Goal: Task Accomplishment & Management: Complete application form

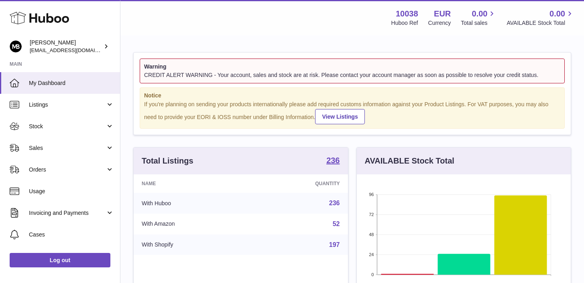
scroll to position [125, 214]
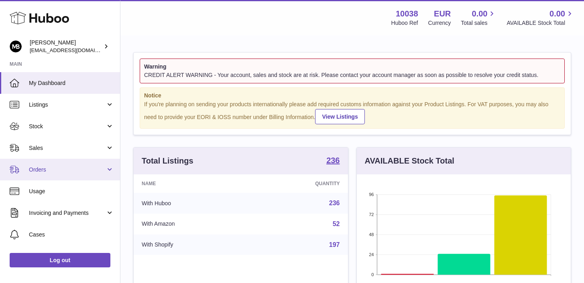
click at [112, 167] on link "Orders" at bounding box center [60, 170] width 120 height 22
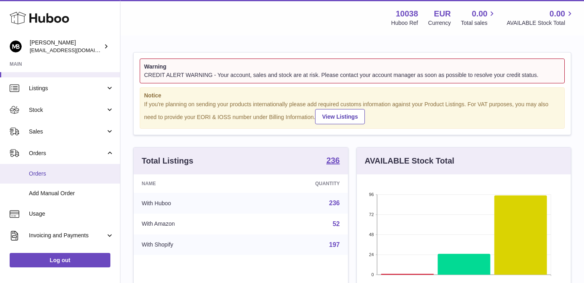
scroll to position [31, 0]
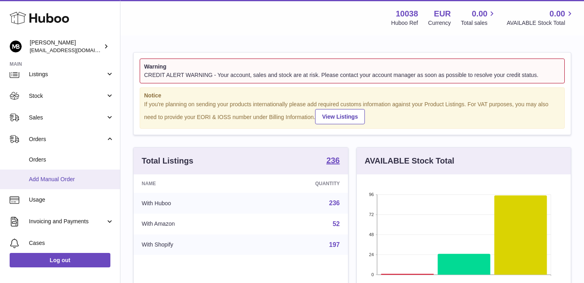
click at [76, 180] on span "Add Manual Order" at bounding box center [71, 180] width 85 height 8
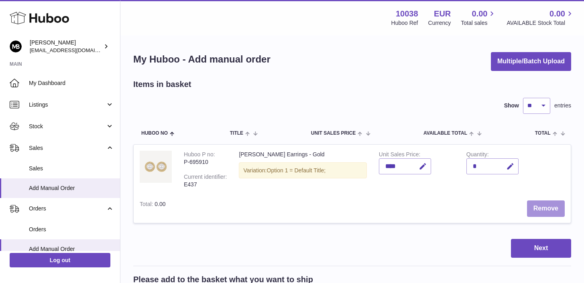
click at [543, 212] on button "Remove" at bounding box center [546, 209] width 38 height 16
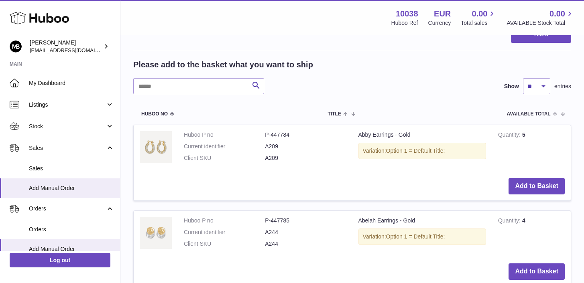
scroll to position [118, 0]
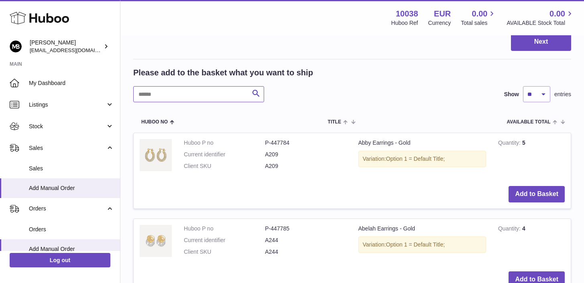
click at [195, 93] on input "text" at bounding box center [198, 94] width 131 height 16
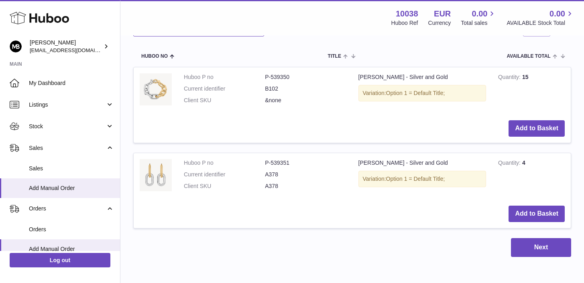
scroll to position [188, 0]
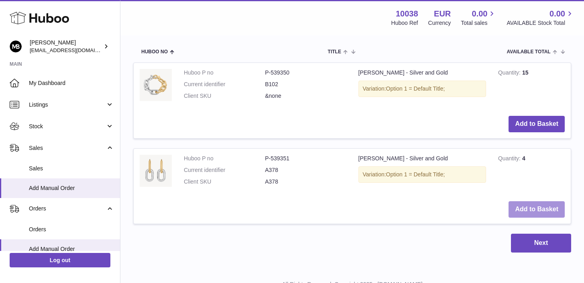
type input "*****"
click at [528, 210] on button "Add to Basket" at bounding box center [537, 210] width 56 height 16
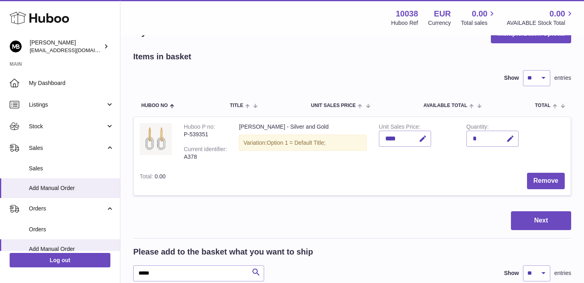
scroll to position [27, 0]
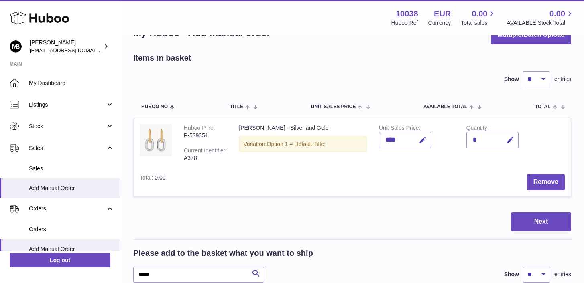
click at [478, 139] on div "*" at bounding box center [493, 140] width 52 height 16
click at [509, 139] on icon "button" at bounding box center [510, 140] width 8 height 8
type input "*"
click at [445, 207] on div "Items in basket Show ** ** ** *** entries Huboo no Title Unit Sales Price AVAIL…" at bounding box center [352, 278] width 438 height 451
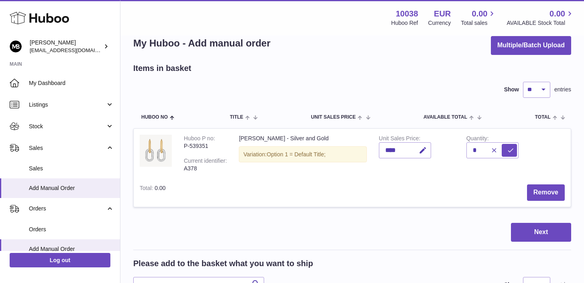
scroll to position [15, 0]
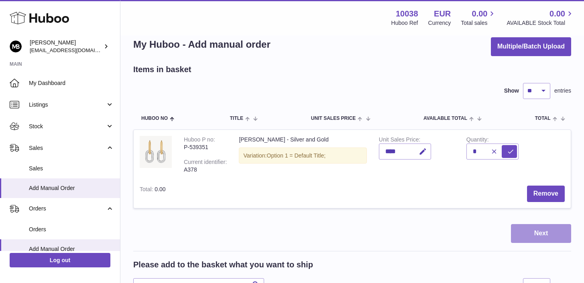
click at [550, 239] on button "Next" at bounding box center [541, 233] width 60 height 19
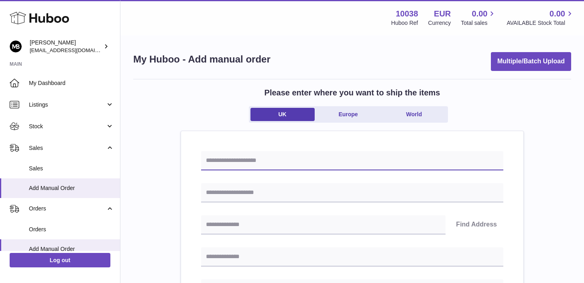
click at [287, 167] on input "text" at bounding box center [352, 160] width 302 height 19
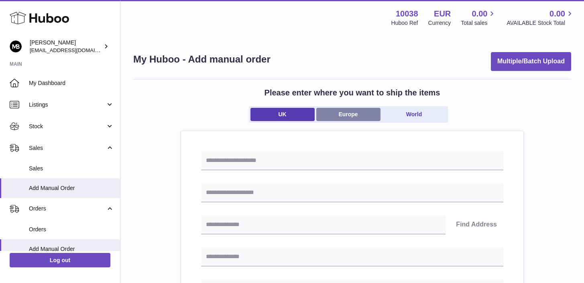
click at [347, 110] on link "Europe" at bounding box center [348, 114] width 64 height 13
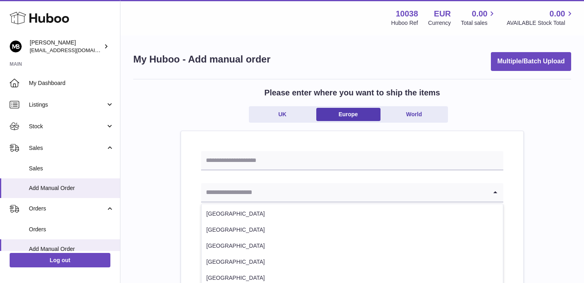
click at [262, 198] on input "Search for option" at bounding box center [344, 193] width 286 height 18
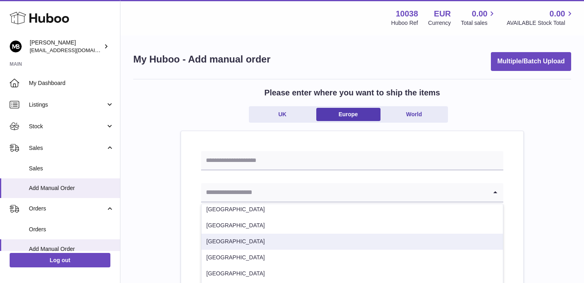
click at [235, 242] on li "Netherlands" at bounding box center [353, 242] width 302 height 16
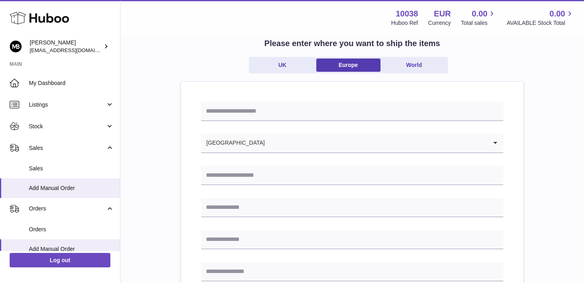
scroll to position [51, 0]
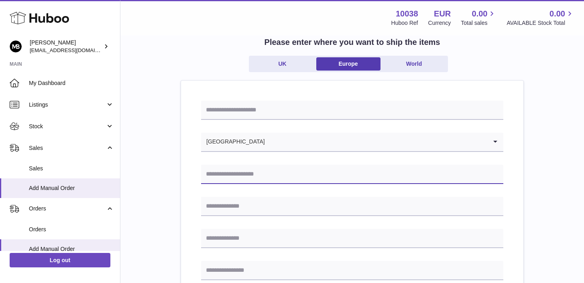
click at [228, 180] on input "text" at bounding box center [352, 174] width 302 height 19
type input "**********"
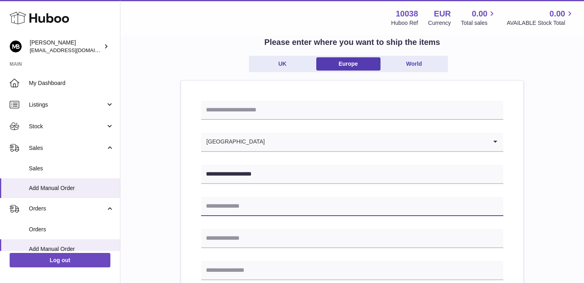
click at [224, 209] on input "text" at bounding box center [352, 206] width 302 height 19
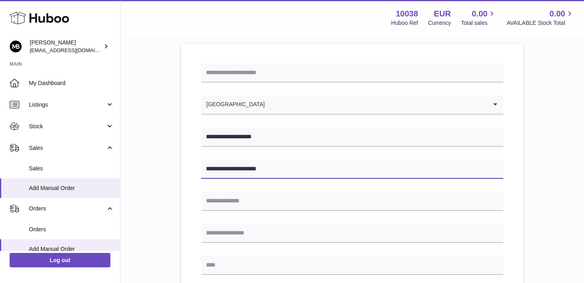
scroll to position [101, 0]
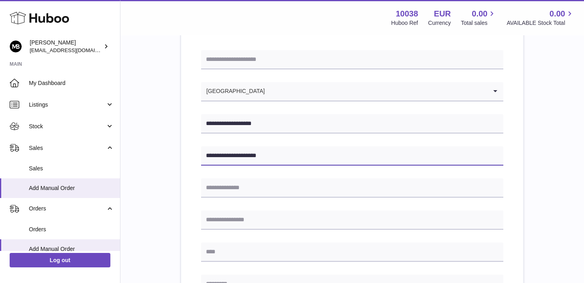
type input "**********"
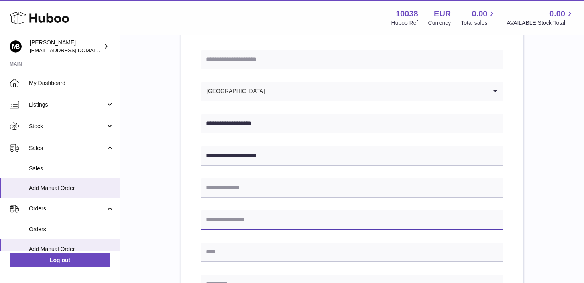
click at [219, 220] on input "text" at bounding box center [352, 220] width 302 height 19
type input "*********"
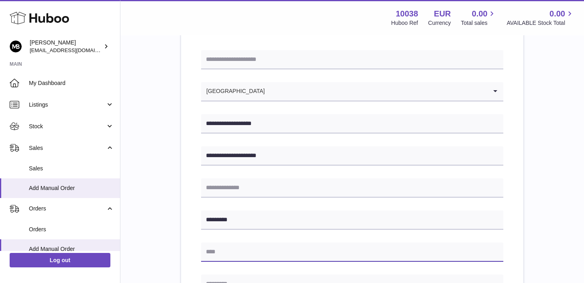
click at [240, 250] on input "text" at bounding box center [352, 252] width 302 height 19
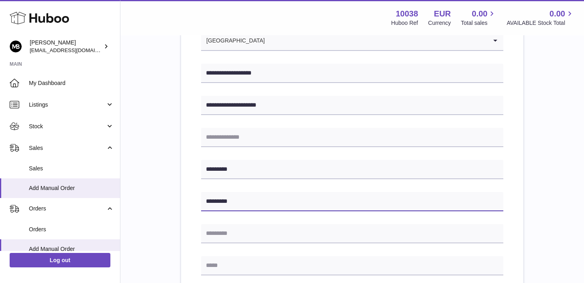
scroll to position [152, 0]
type input "*********"
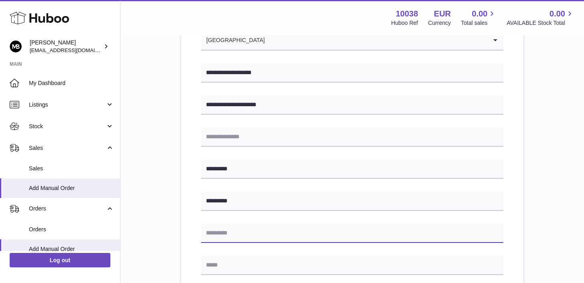
click at [247, 233] on input "text" at bounding box center [352, 233] width 302 height 19
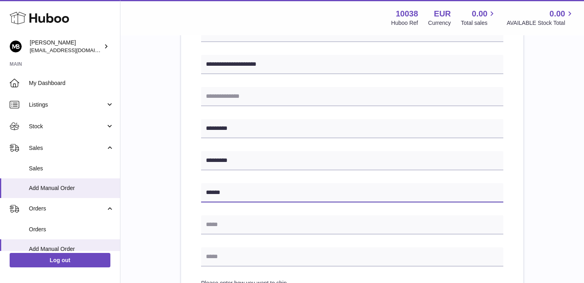
scroll to position [196, 0]
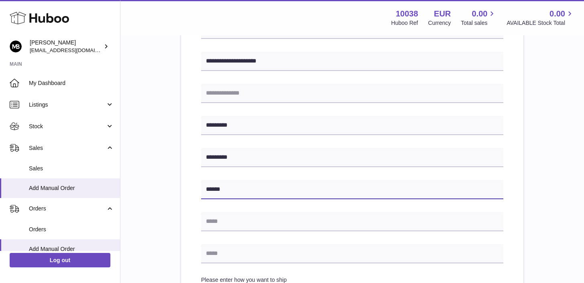
type input "******"
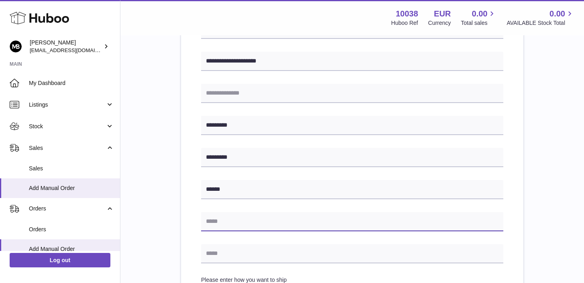
click at [228, 215] on input "text" at bounding box center [352, 221] width 302 height 19
type input "**********"
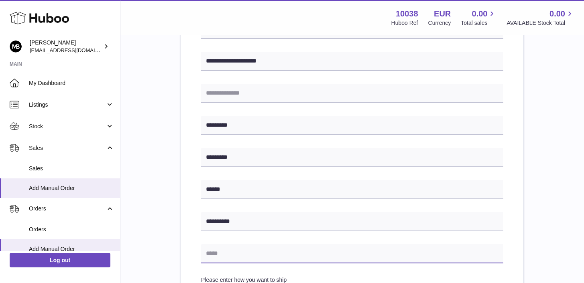
click at [226, 257] on input "text" at bounding box center [352, 254] width 302 height 19
type input "**********"
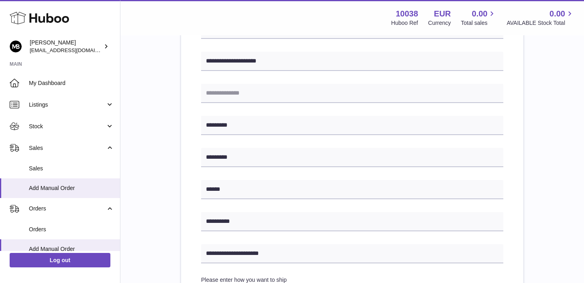
click at [142, 225] on div "**********" at bounding box center [352, 172] width 438 height 578
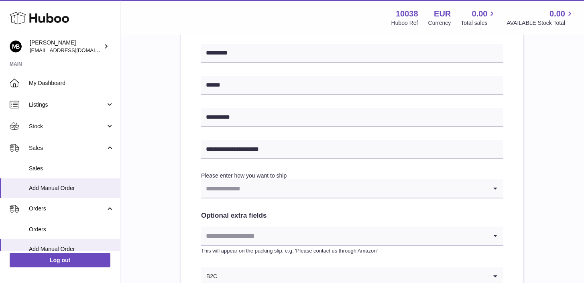
scroll to position [302, 0]
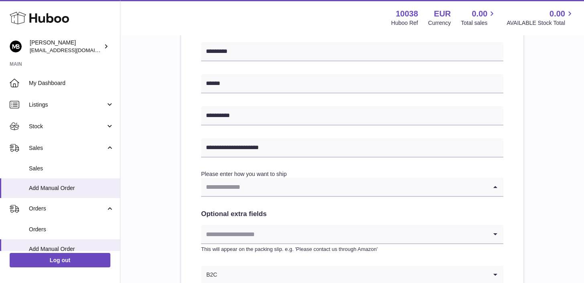
click at [220, 190] on input "Search for option" at bounding box center [344, 187] width 286 height 18
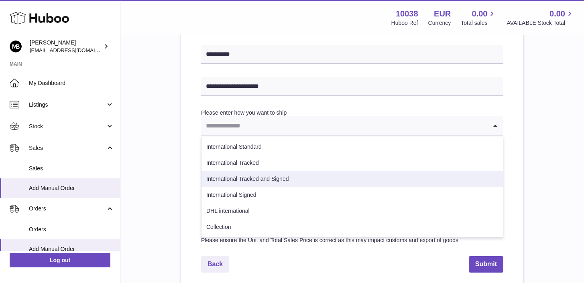
scroll to position [365, 0]
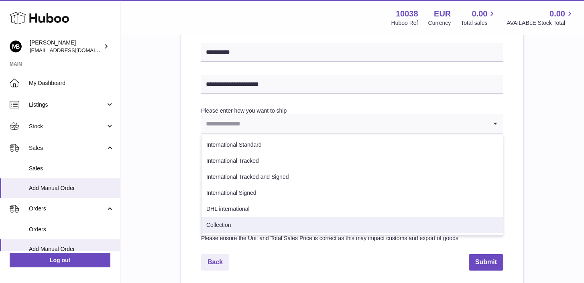
click at [163, 201] on div "**********" at bounding box center [352, 3] width 438 height 578
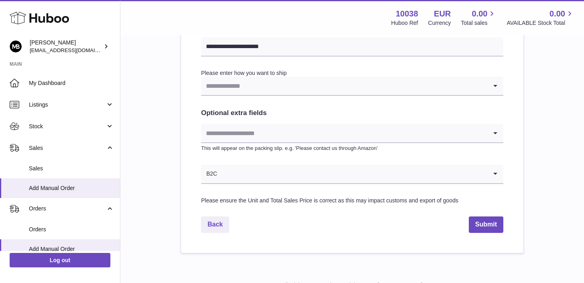
scroll to position [404, 0]
click at [488, 223] on button "Submit" at bounding box center [486, 224] width 35 height 16
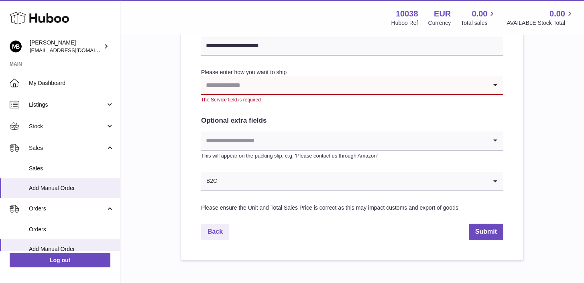
click at [388, 88] on input "Search for option" at bounding box center [344, 85] width 286 height 18
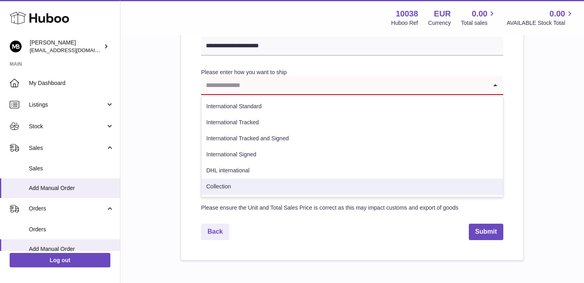
click at [221, 188] on li "Collection" at bounding box center [353, 187] width 302 height 16
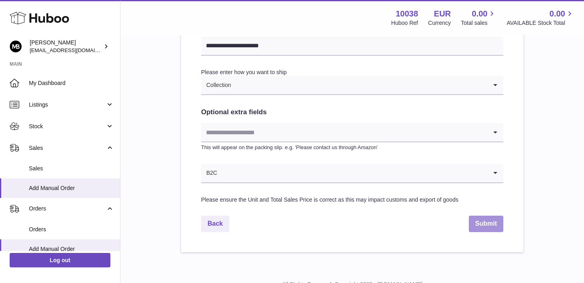
click at [473, 228] on button "Submit" at bounding box center [486, 224] width 35 height 16
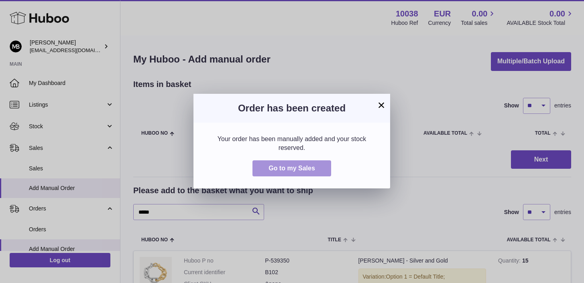
click at [308, 171] on span "Go to my Sales" at bounding box center [292, 168] width 47 height 7
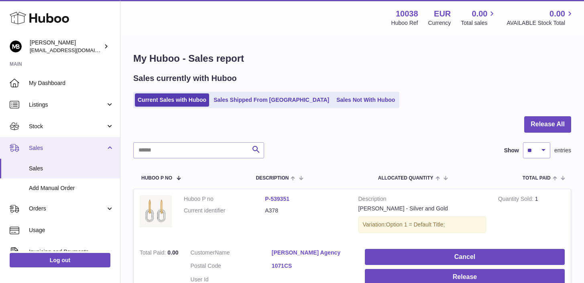
click at [108, 148] on link "Sales" at bounding box center [60, 148] width 120 height 22
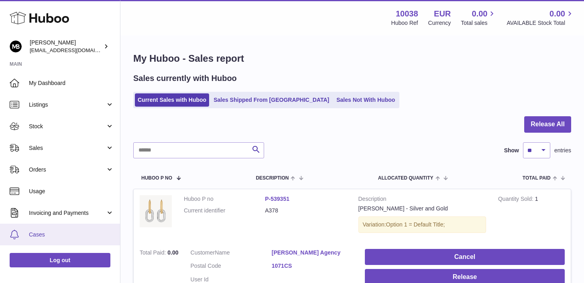
click at [59, 236] on span "Cases" at bounding box center [71, 235] width 85 height 8
click at [38, 238] on span "Cases" at bounding box center [71, 235] width 85 height 8
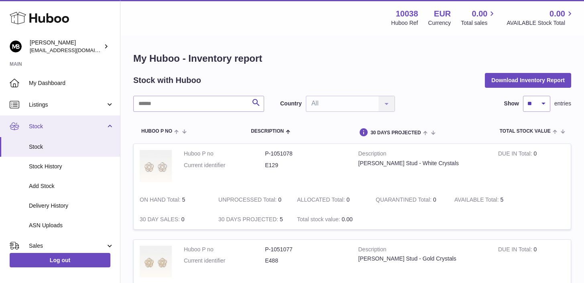
click at [106, 130] on link "Stock" at bounding box center [60, 127] width 120 height 22
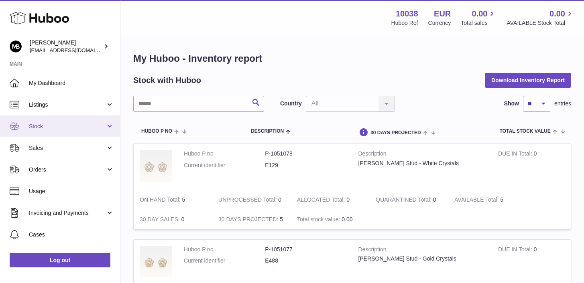
click at [110, 127] on link "Stock" at bounding box center [60, 127] width 120 height 22
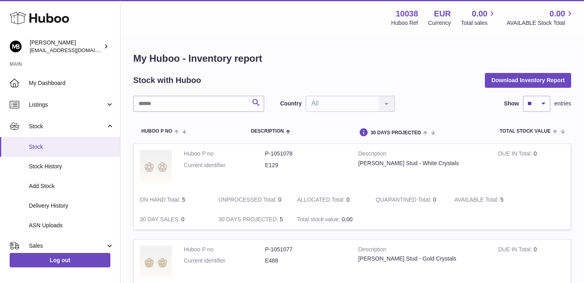
click at [91, 148] on span "Stock" at bounding box center [71, 147] width 85 height 8
click at [70, 164] on span "Stock History" at bounding box center [71, 167] width 85 height 8
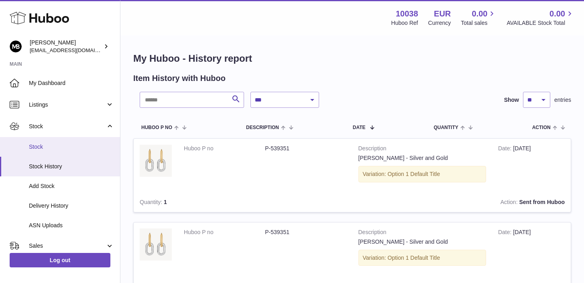
click at [64, 152] on link "Stock" at bounding box center [60, 147] width 120 height 20
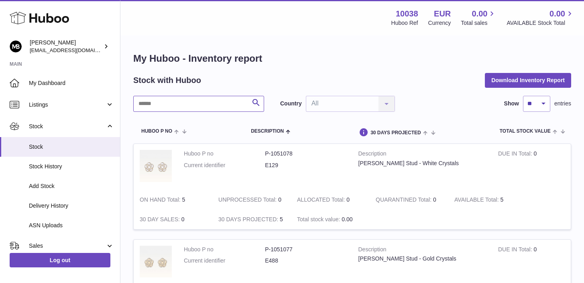
click at [175, 107] on input "text" at bounding box center [198, 104] width 131 height 16
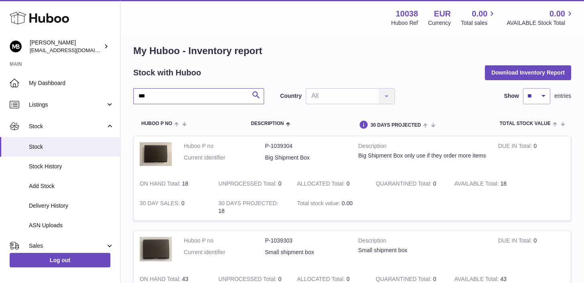
scroll to position [2, 0]
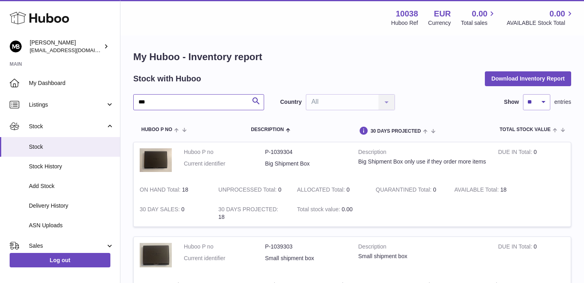
type input "***"
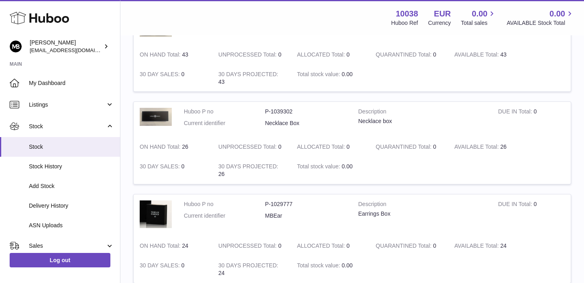
scroll to position [236, 0]
